Goal: Task Accomplishment & Management: Manage account settings

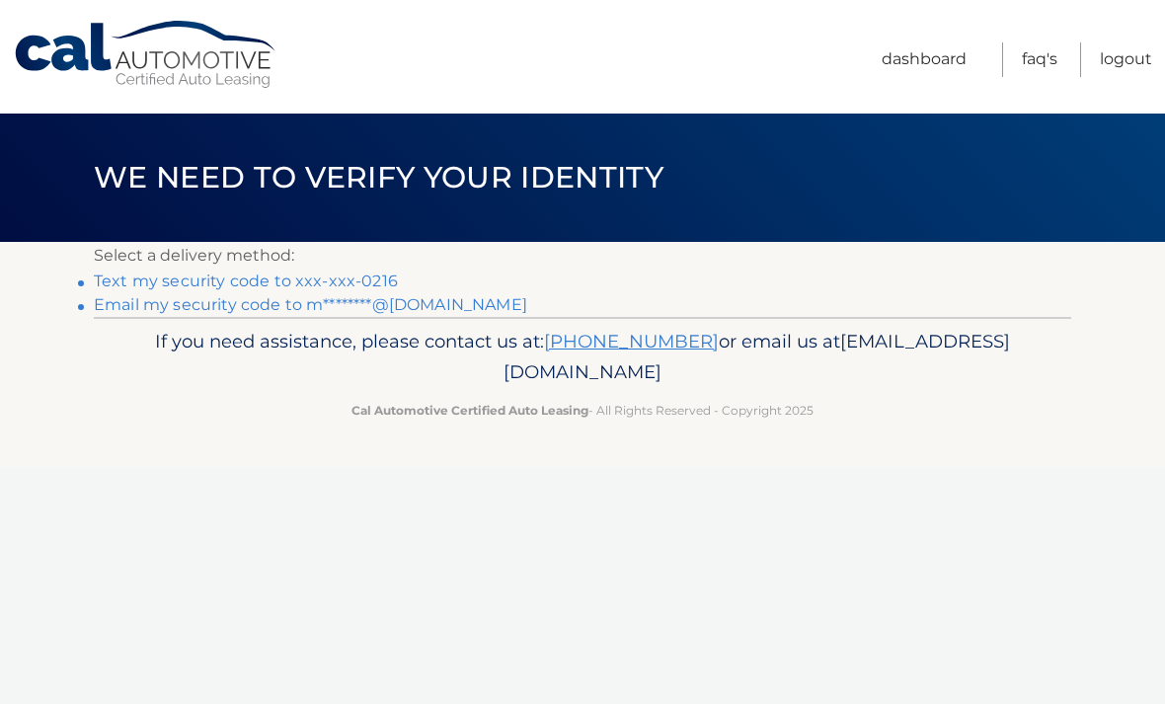
click at [364, 277] on link "Text my security code to xxx-xxx-0216" at bounding box center [246, 280] width 304 height 19
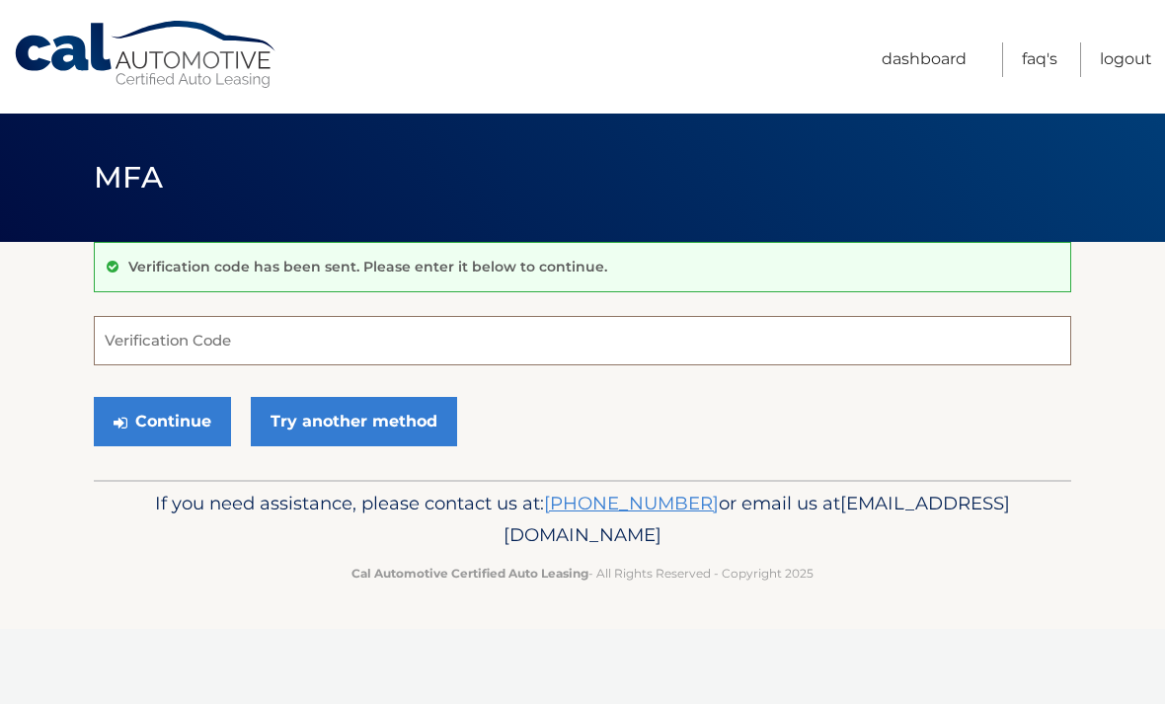
click at [238, 341] on input "Verification Code" at bounding box center [582, 340] width 977 height 49
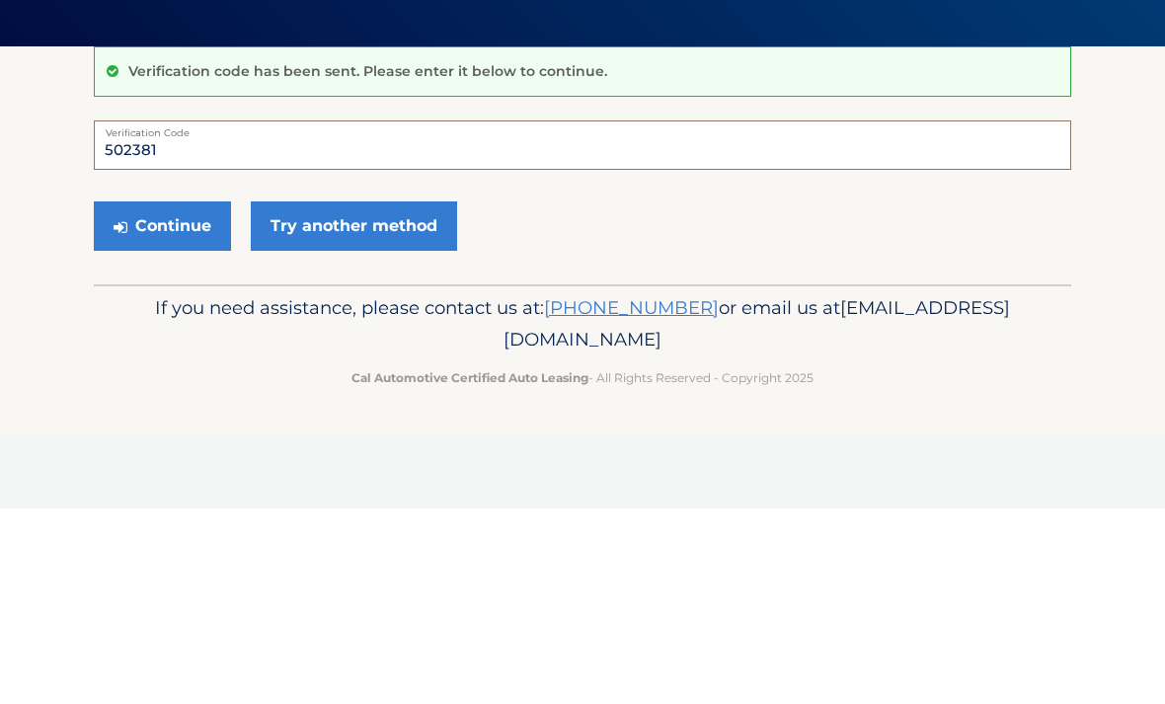
type input "502381"
click at [201, 397] on button "Continue" at bounding box center [162, 421] width 137 height 49
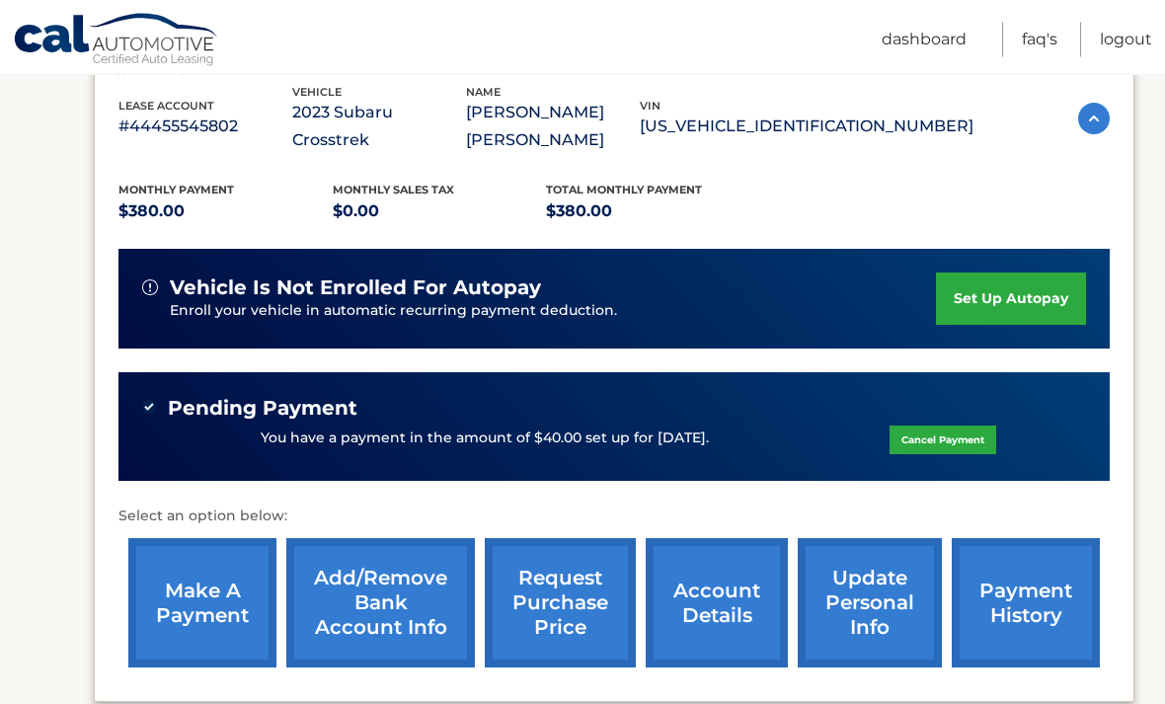
scroll to position [351, 0]
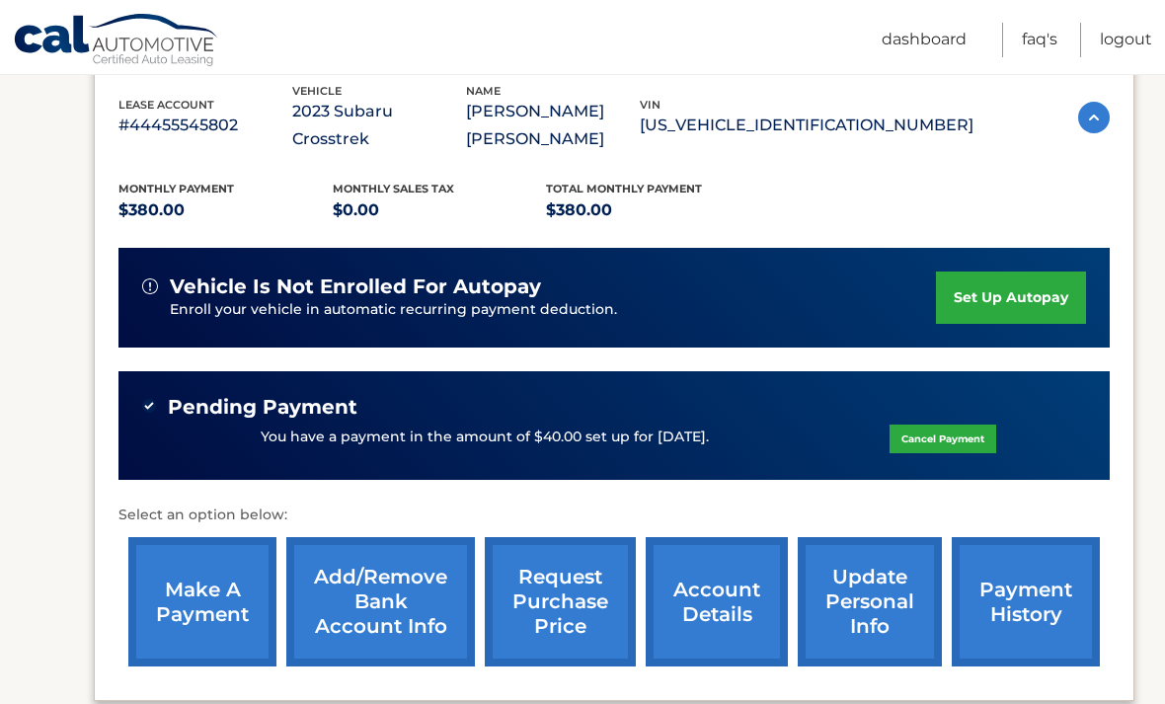
click at [742, 569] on link "account details" at bounding box center [717, 601] width 142 height 129
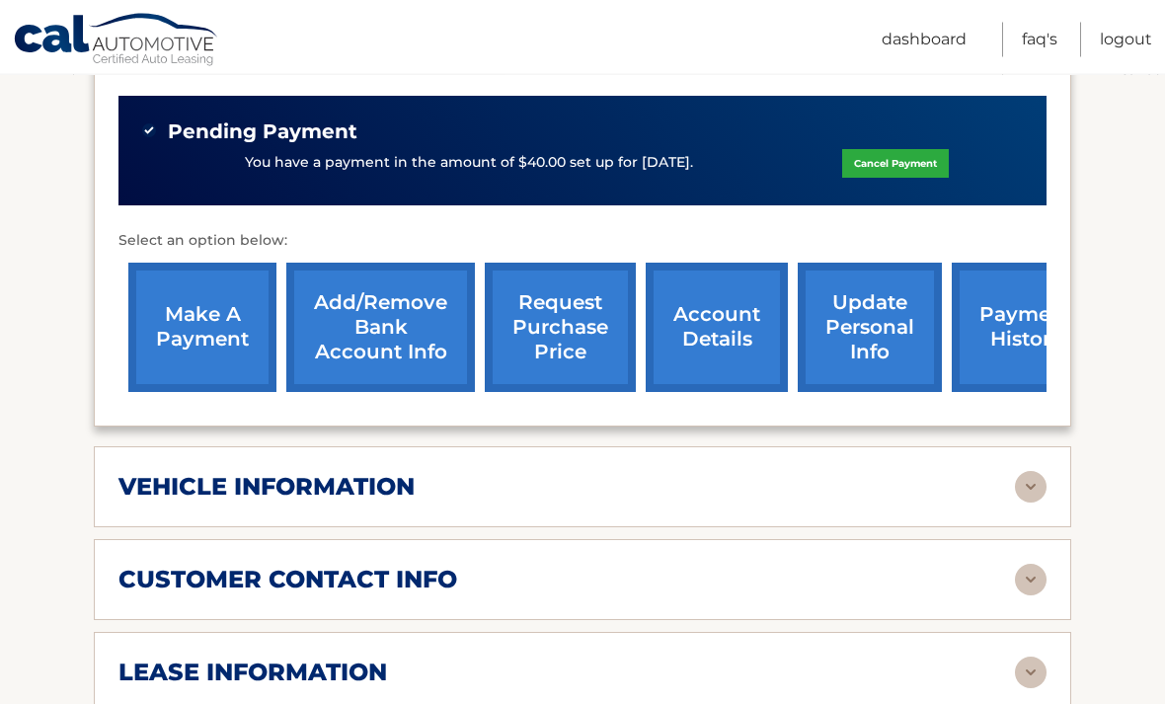
scroll to position [689, 0]
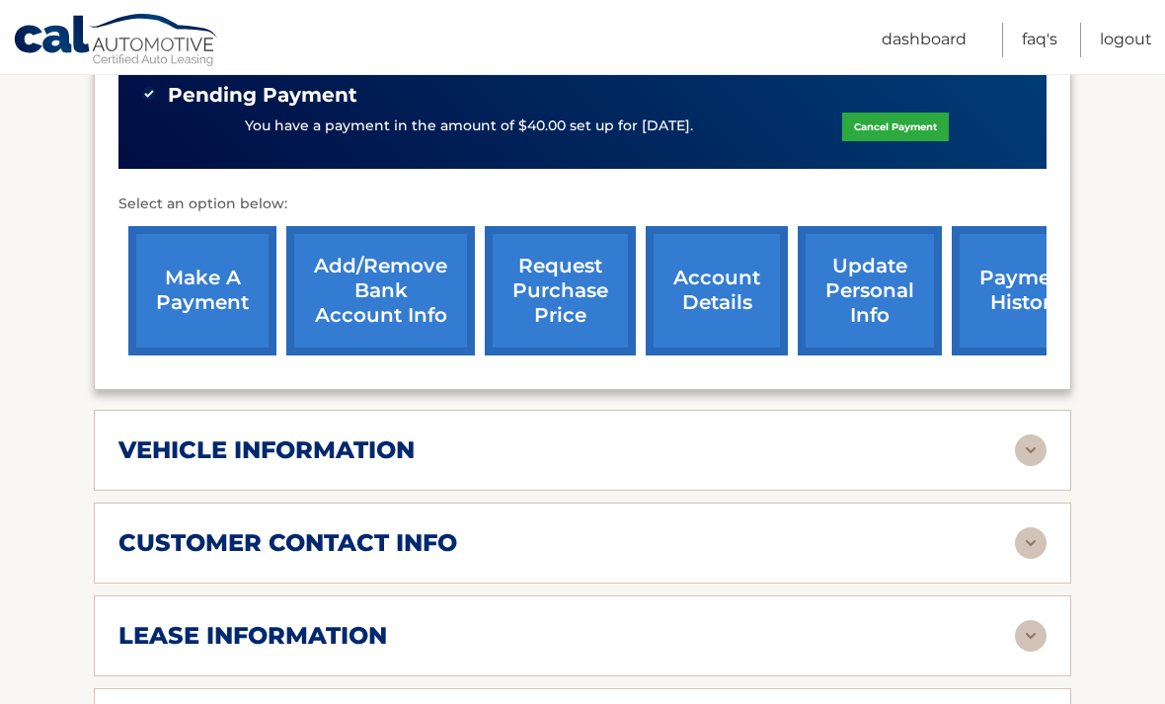
click at [1032, 634] on img at bounding box center [1031, 636] width 32 height 32
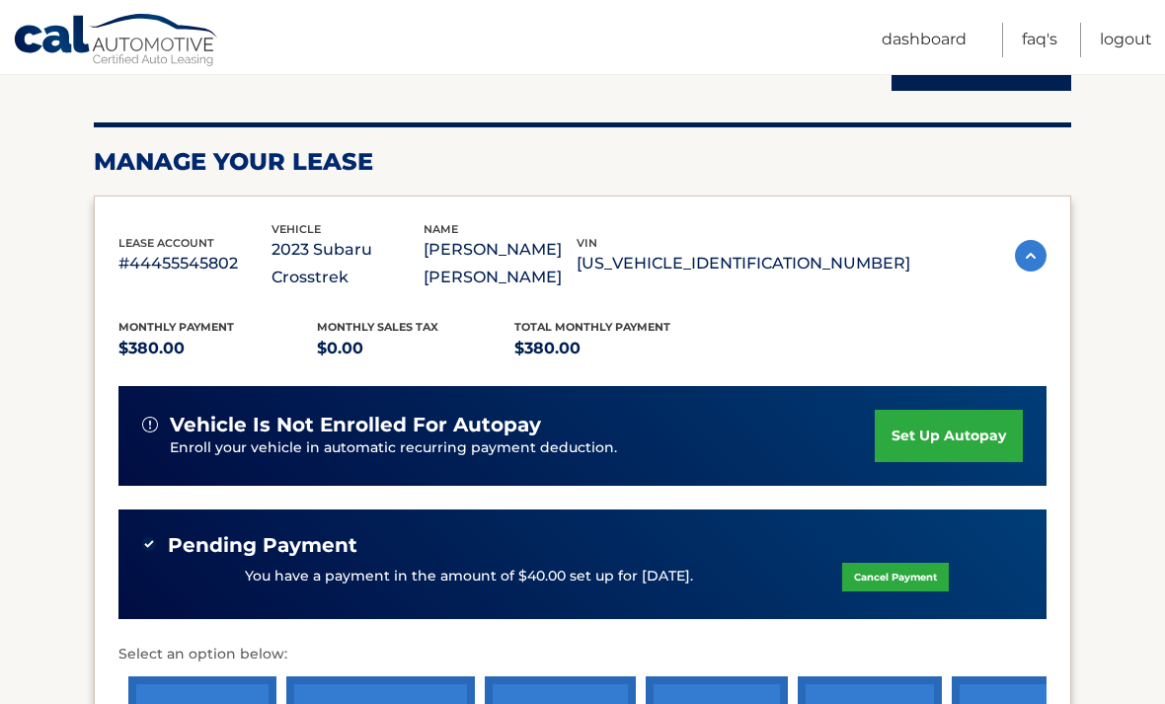
scroll to position [238, 0]
